Goal: Task Accomplishment & Management: Manage account settings

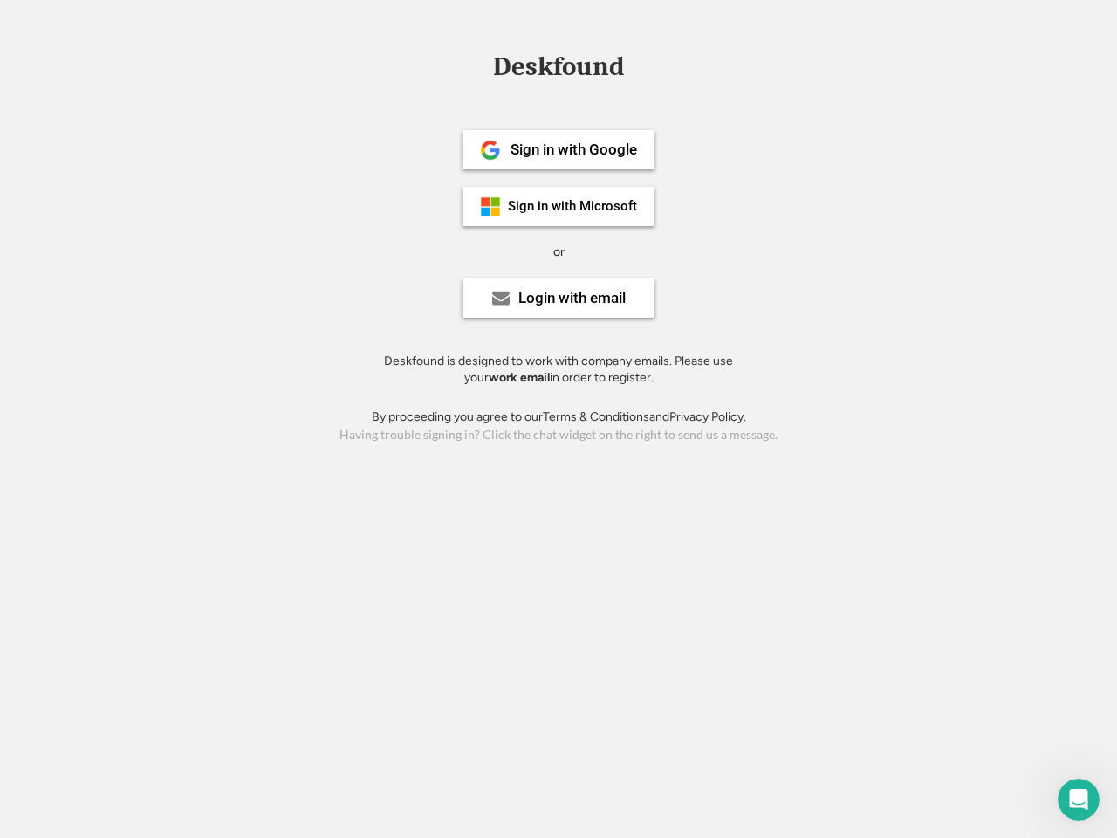
click at [558, 250] on div "or" at bounding box center [558, 251] width 11 height 17
click at [558, 70] on div "Deskfound" at bounding box center [558, 66] width 148 height 27
click at [477, 65] on div "Deskfound" at bounding box center [558, 69] width 1117 height 33
click at [558, 70] on div "Deskfound" at bounding box center [558, 66] width 148 height 27
click at [558, 251] on div "or" at bounding box center [558, 251] width 11 height 17
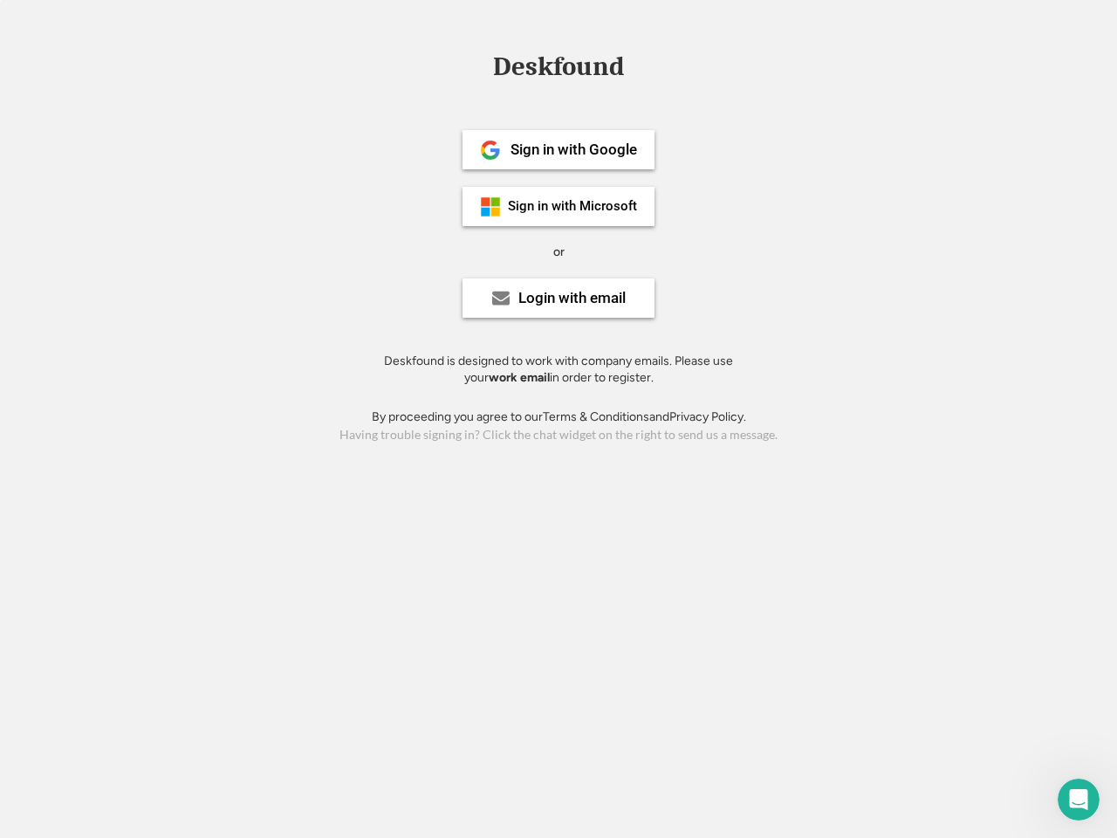
click at [558, 149] on div "Sign in with Google" at bounding box center [573, 149] width 127 height 15
click at [573, 149] on div "Sign in with Google" at bounding box center [573, 149] width 127 height 15
click at [490, 150] on img at bounding box center [490, 150] width 21 height 21
click at [558, 206] on div "Sign in with Microsoft" at bounding box center [572, 206] width 129 height 13
click at [573, 206] on div "Sign in with Microsoft" at bounding box center [572, 206] width 129 height 13
